Goal: Task Accomplishment & Management: Use online tool/utility

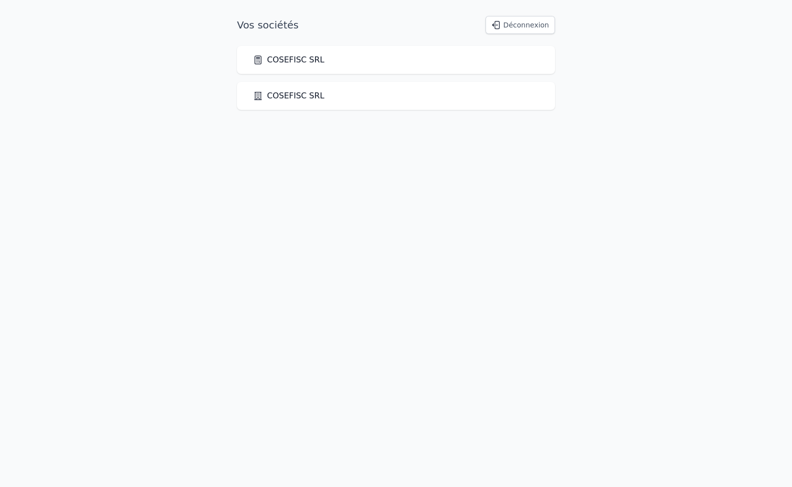
click at [284, 58] on link "COSEFISC SRL" at bounding box center [288, 60] width 71 height 12
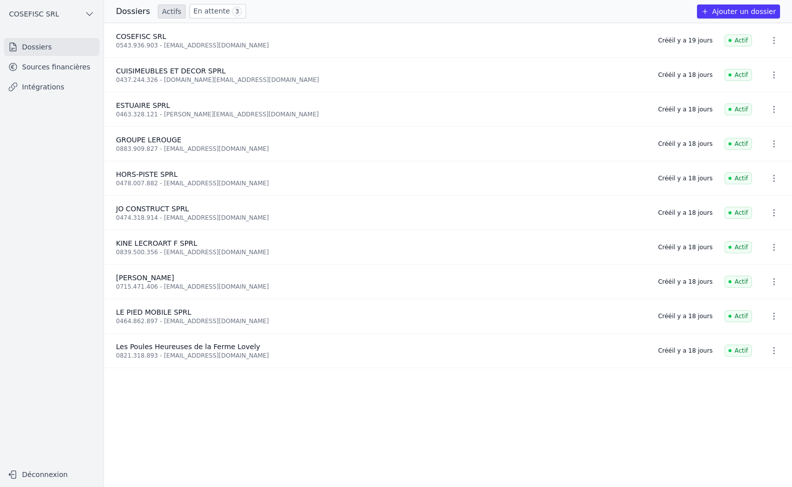
click at [39, 85] on link "Intégrations" at bounding box center [51, 87] width 95 height 18
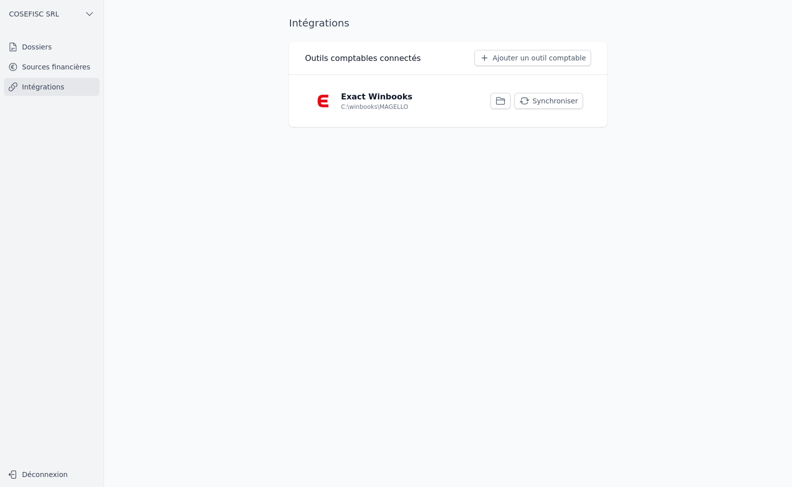
click at [562, 101] on button "Synchroniser" at bounding box center [548, 101] width 68 height 16
